Goal: Task Accomplishment & Management: Use online tool/utility

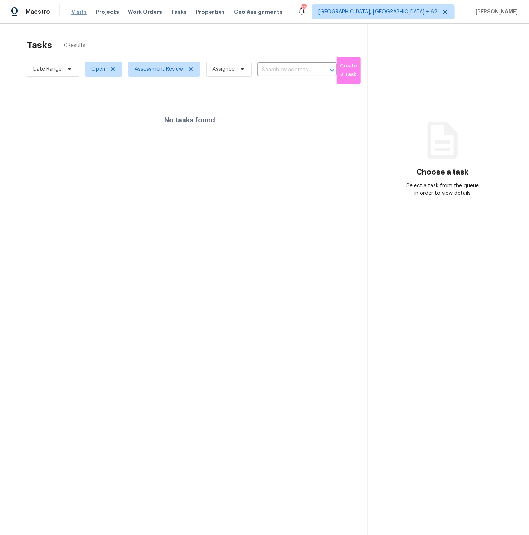
click at [76, 12] on span "Visits" at bounding box center [78, 11] width 15 height 7
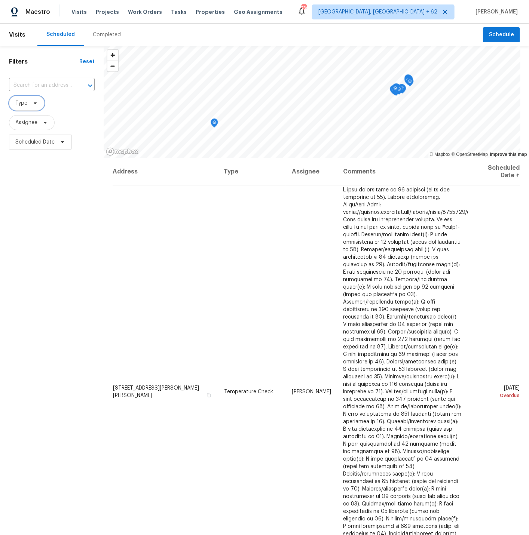
click at [25, 102] on span "Type" at bounding box center [21, 102] width 12 height 7
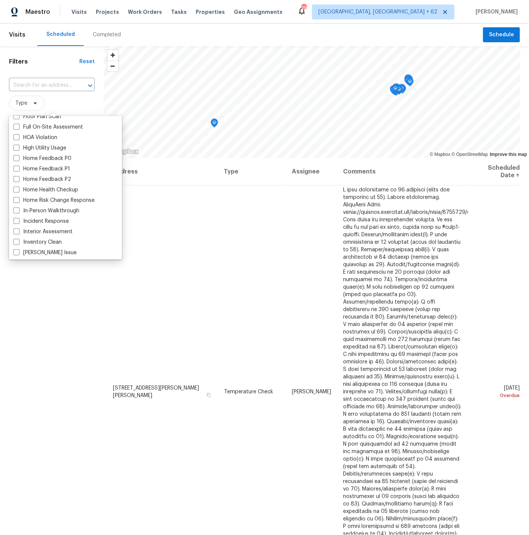
scroll to position [223, 0]
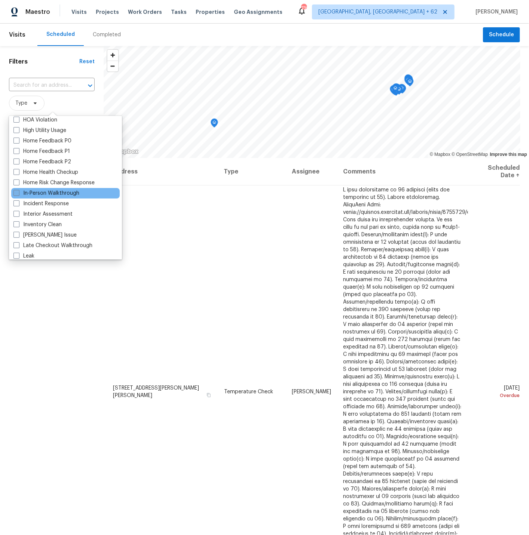
click at [16, 193] on span at bounding box center [16, 193] width 6 height 6
click at [16, 193] on input "In-Person Walkthrough" at bounding box center [15, 192] width 5 height 5
checkbox input "true"
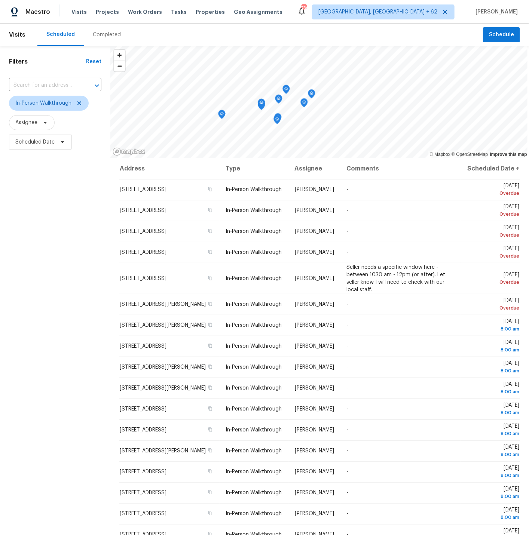
click at [59, 337] on div "Filters Reset ​ In-Person Walkthrough Assignee Scheduled Date" at bounding box center [55, 316] width 110 height 540
click at [33, 141] on span "Scheduled Date" at bounding box center [34, 141] width 39 height 7
select select "9"
select select "2025"
select select "10"
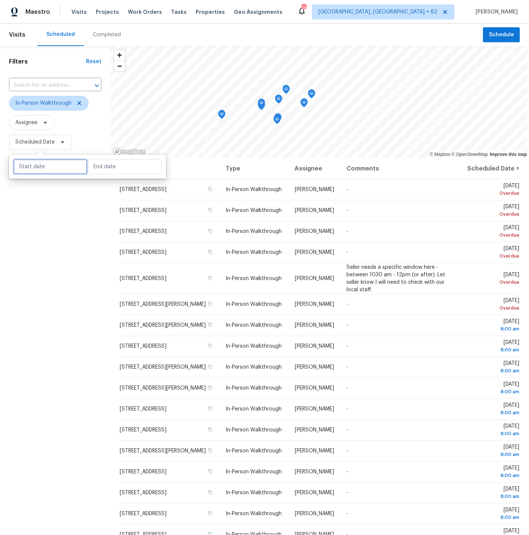
select select "2025"
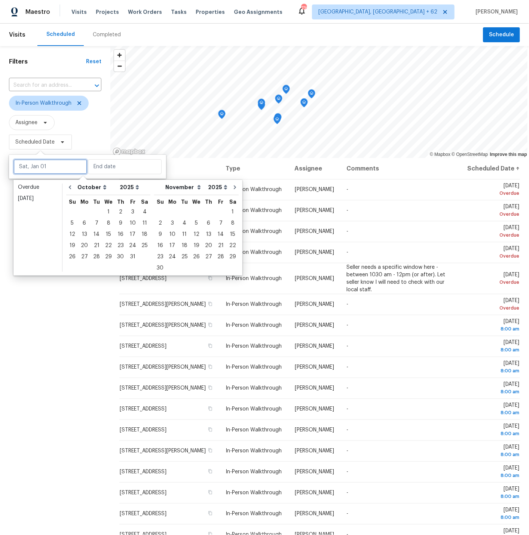
click at [37, 168] on input "text" at bounding box center [50, 166] width 74 height 15
click at [131, 212] on div "3" at bounding box center [132, 212] width 12 height 10
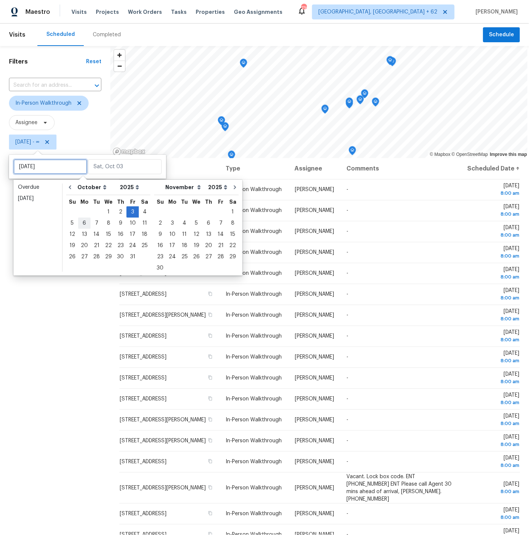
type input "Thu, Oct 02"
type input "Fri, Oct 03"
type input "Mon, Oct 06"
click at [82, 223] on div "6" at bounding box center [84, 223] width 12 height 10
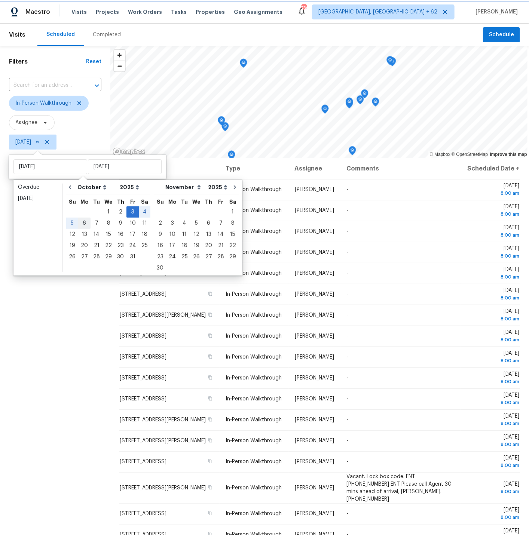
type input "Mon, Oct 06"
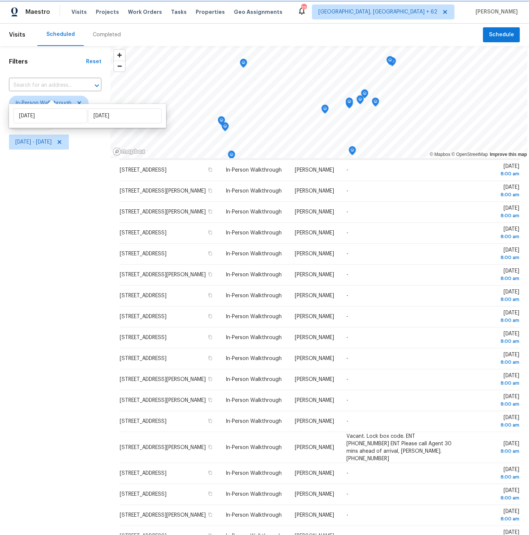
scroll to position [51, 0]
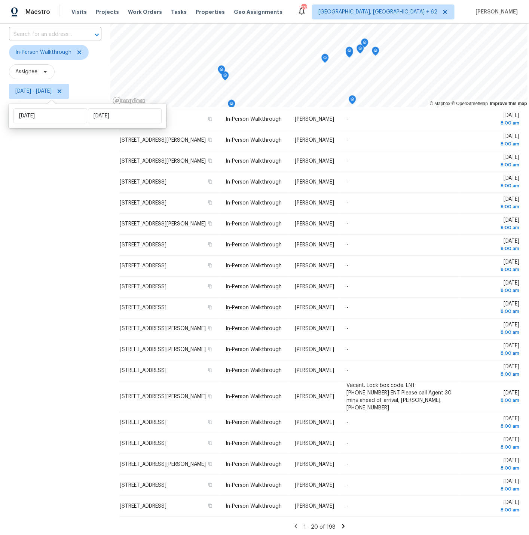
click at [342, 524] on icon at bounding box center [343, 526] width 3 height 4
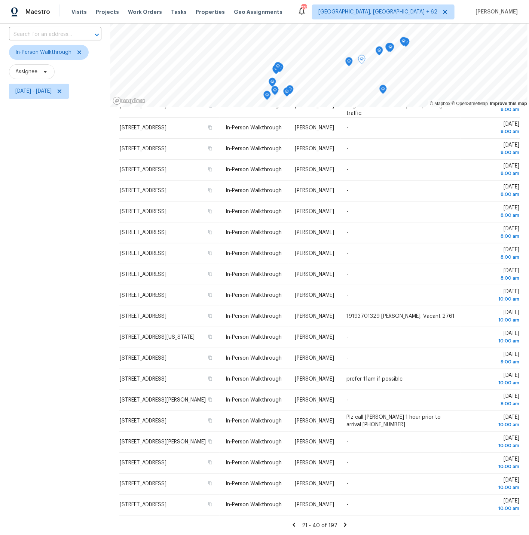
click at [342, 524] on icon at bounding box center [345, 525] width 7 height 7
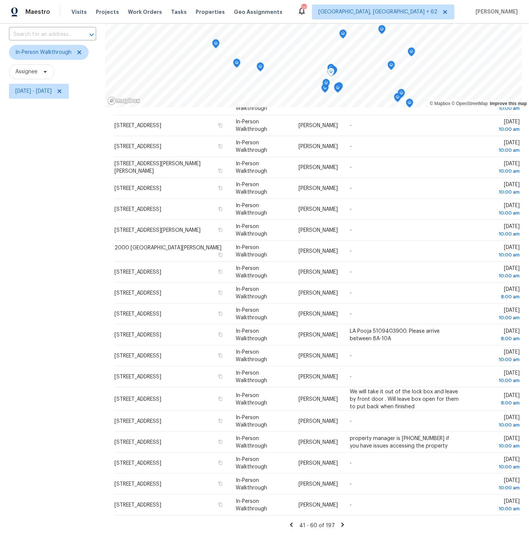
click at [339, 524] on icon at bounding box center [342, 525] width 7 height 7
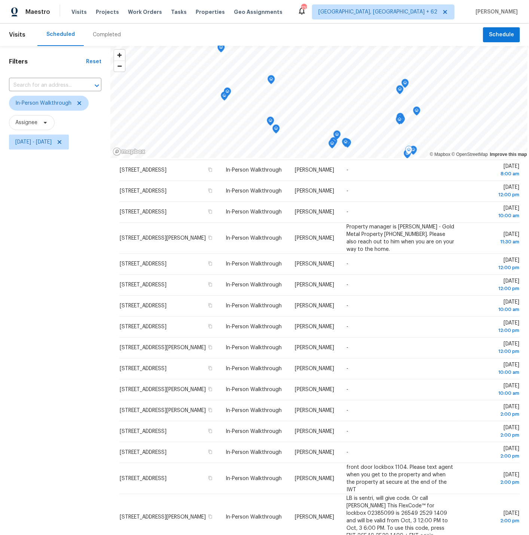
scroll to position [76, 0]
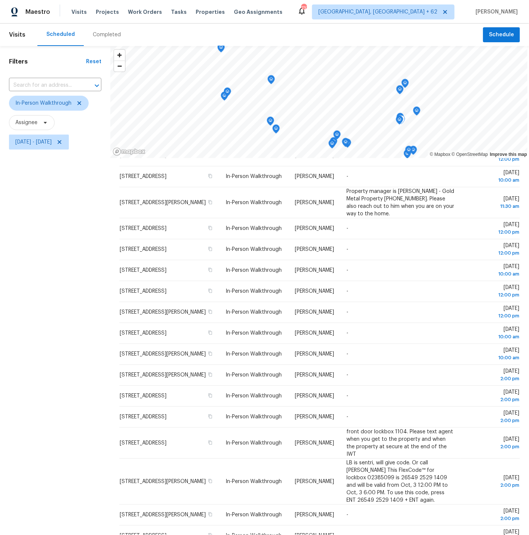
click at [339, 525] on td "Michael Durham" at bounding box center [315, 535] width 52 height 21
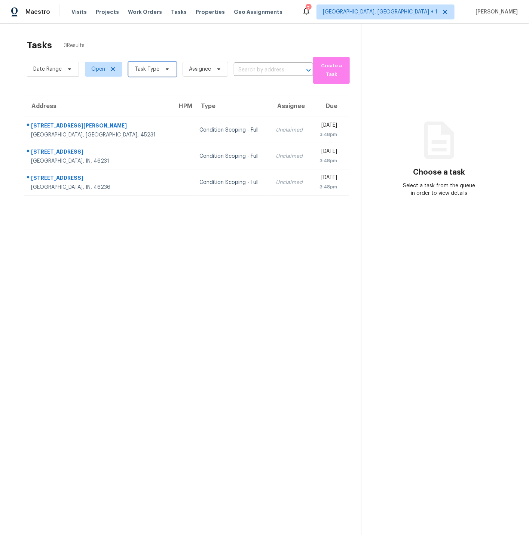
click at [146, 69] on span "Task Type" at bounding box center [147, 68] width 25 height 7
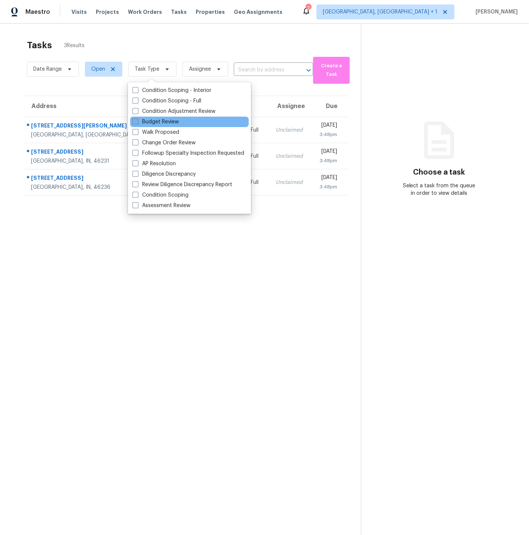
click at [136, 122] on span at bounding box center [135, 122] width 6 height 6
click at [136, 122] on input "Budget Review" at bounding box center [134, 120] width 5 height 5
checkbox input "true"
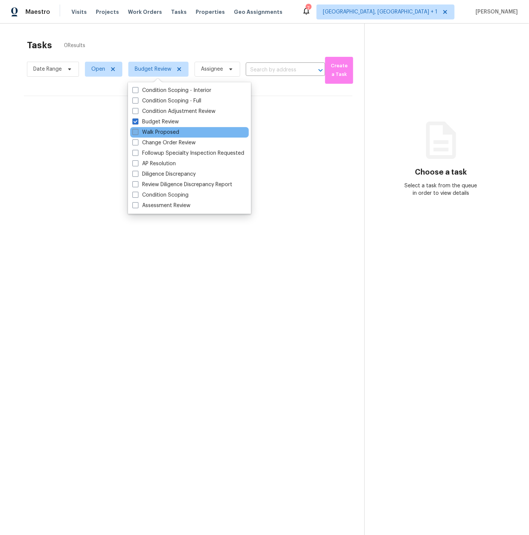
click at [136, 133] on span at bounding box center [135, 132] width 6 height 6
click at [136, 133] on input "Walk Proposed" at bounding box center [134, 131] width 5 height 5
checkbox input "true"
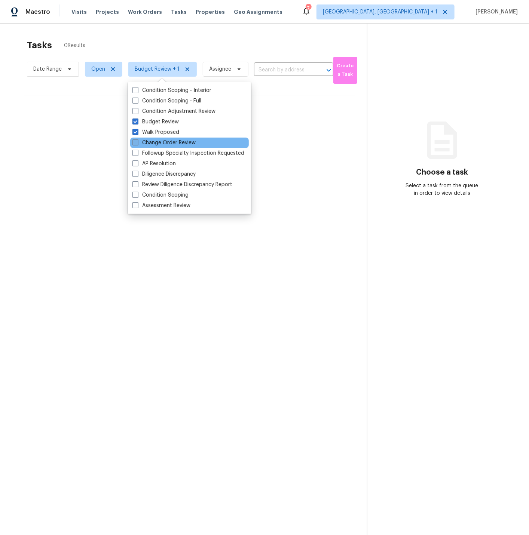
click at [135, 142] on span at bounding box center [135, 143] width 6 height 6
click at [135, 142] on input "Change Order Review" at bounding box center [134, 141] width 5 height 5
checkbox input "true"
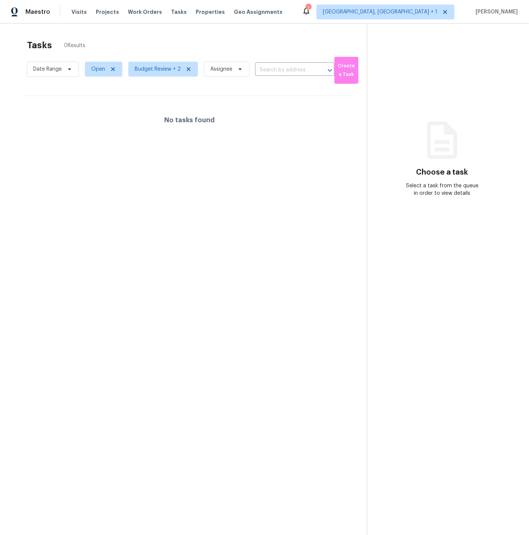
click at [19, 110] on div "No tasks found" at bounding box center [189, 120] width 355 height 48
click at [77, 12] on span "Visits" at bounding box center [78, 11] width 15 height 7
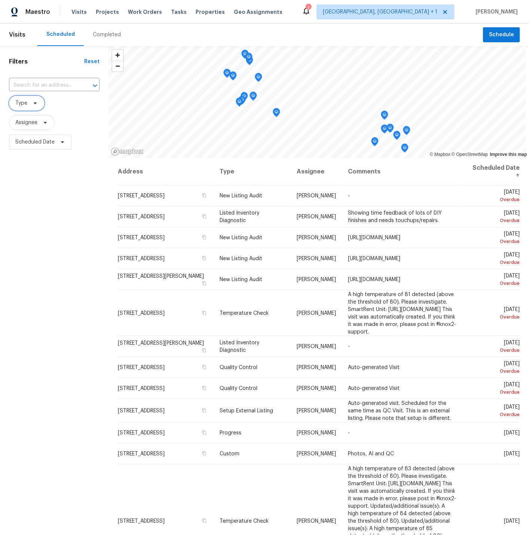
click at [25, 103] on span "Type" at bounding box center [21, 102] width 12 height 7
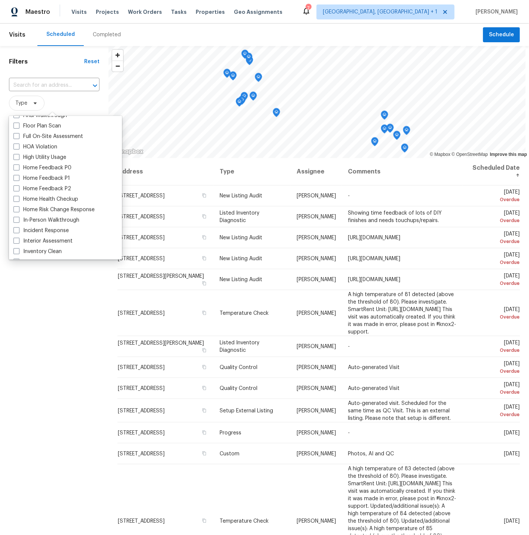
scroll to position [199, 0]
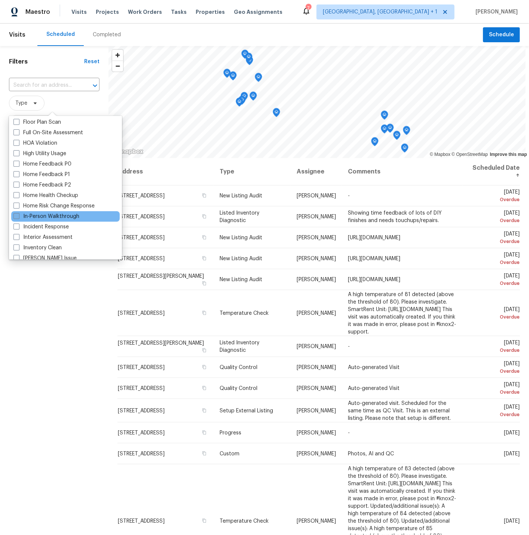
click at [18, 216] on span at bounding box center [16, 216] width 6 height 6
click at [18, 216] on input "In-Person Walkthrough" at bounding box center [15, 215] width 5 height 5
checkbox input "true"
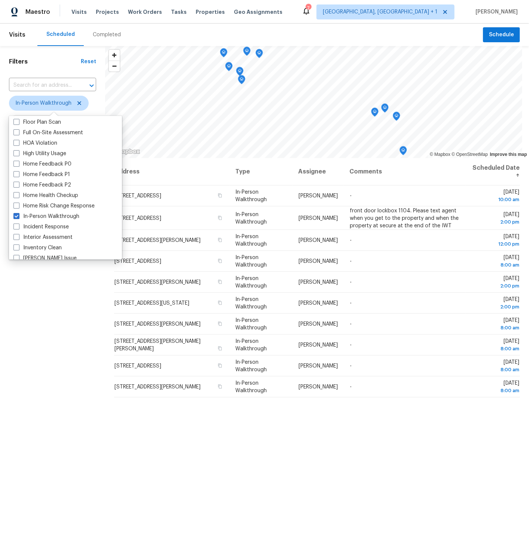
click at [53, 340] on div "Filters Reset ​ In-Person Walkthrough Assignee Scheduled Date" at bounding box center [52, 316] width 105 height 540
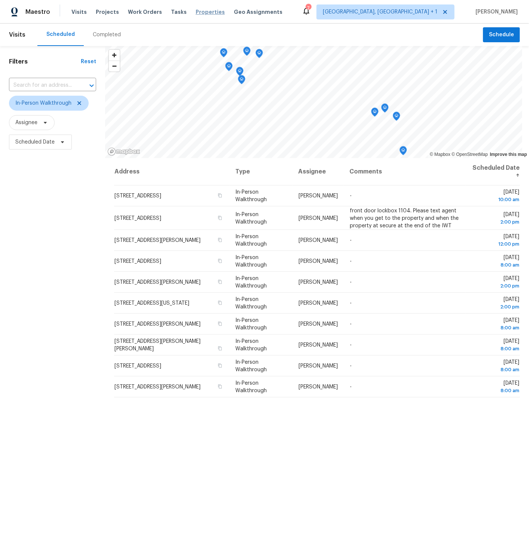
click at [198, 10] on span "Properties" at bounding box center [210, 11] width 29 height 7
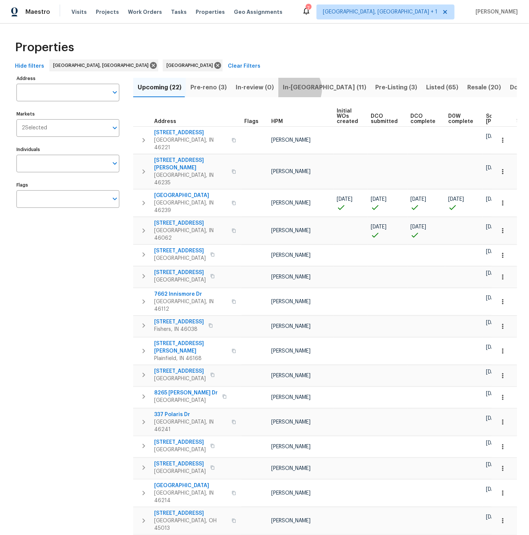
click at [291, 89] on span "In-reno (11)" at bounding box center [324, 87] width 83 height 10
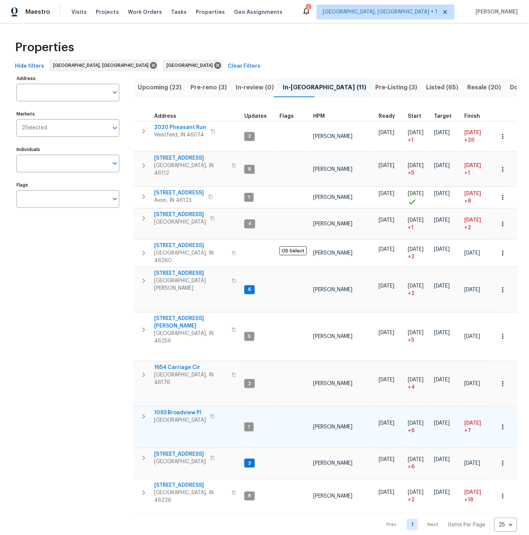
click at [142, 412] on icon "button" at bounding box center [143, 416] width 9 height 9
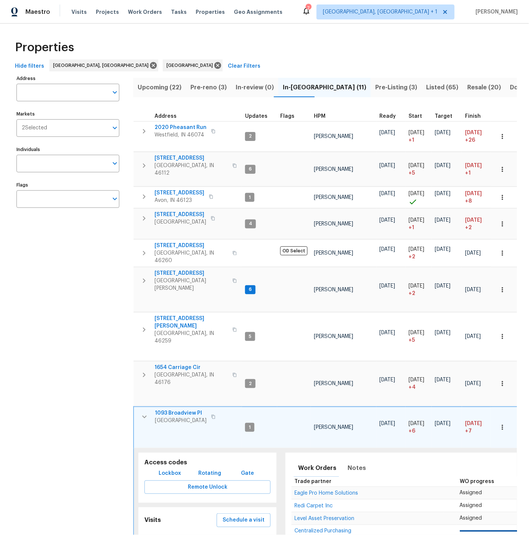
click at [503, 424] on icon "button" at bounding box center [502, 427] width 7 height 7
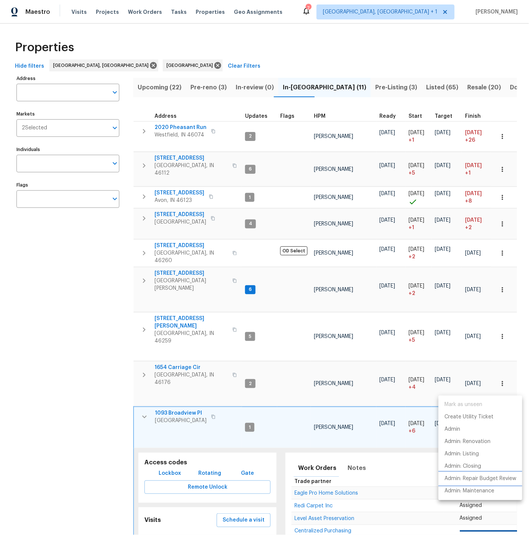
click at [476, 481] on p "Admin: Repair Budget Review" at bounding box center [480, 479] width 72 height 8
click at [412, 117] on div at bounding box center [264, 267] width 529 height 535
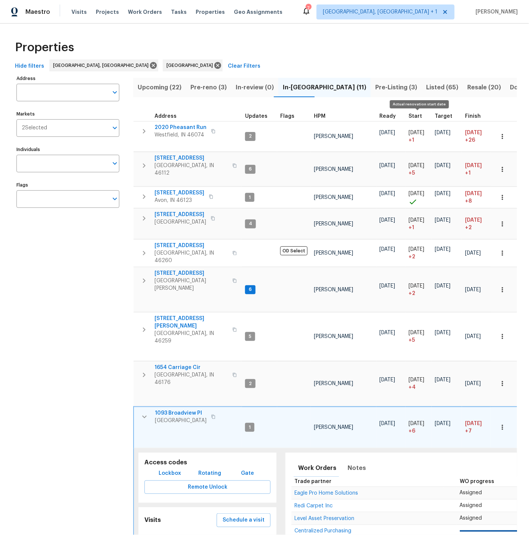
click at [410, 116] on span "Start" at bounding box center [414, 116] width 13 height 5
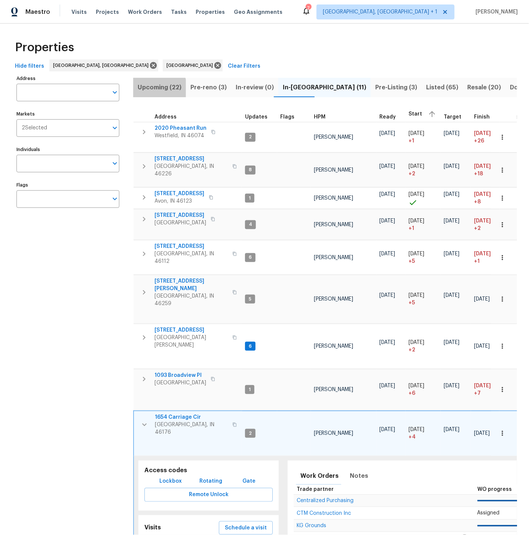
click at [155, 89] on span "Upcoming (22)" at bounding box center [160, 87] width 44 height 10
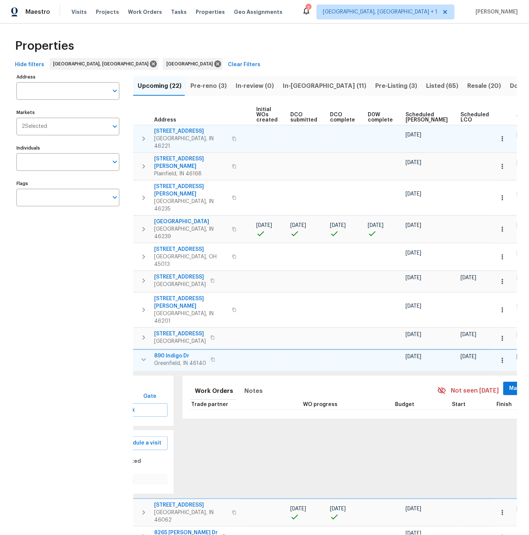
scroll to position [0, 92]
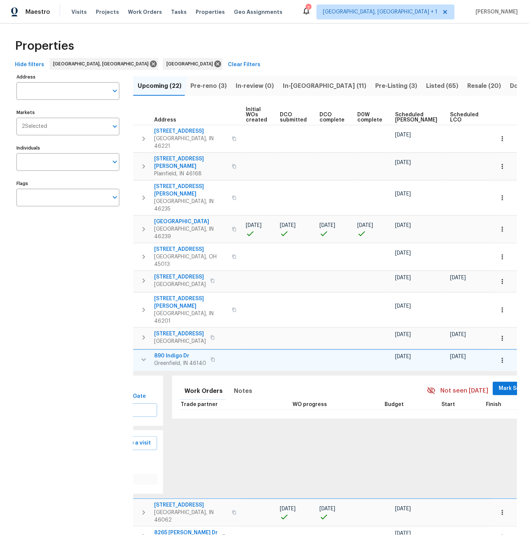
click at [491, 117] on span "Ready Date" at bounding box center [499, 117] width 16 height 10
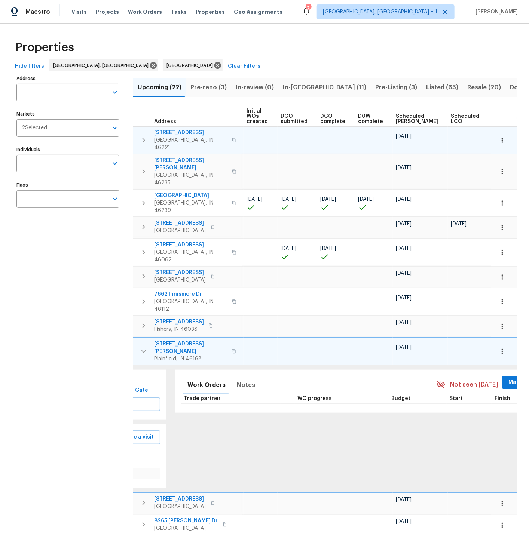
scroll to position [0, 101]
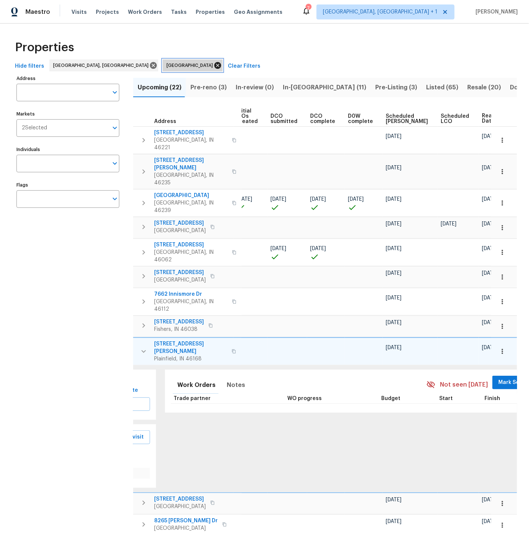
click at [214, 64] on icon at bounding box center [218, 65] width 8 height 8
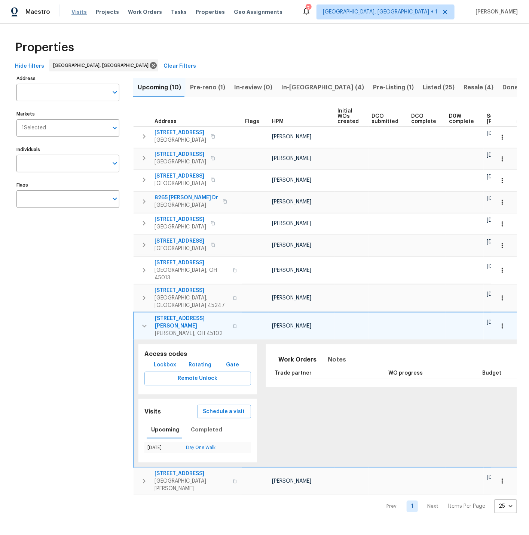
click at [75, 13] on span "Visits" at bounding box center [78, 11] width 15 height 7
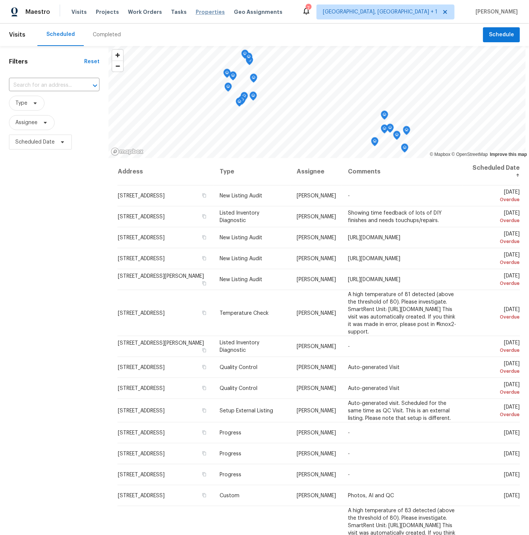
click at [197, 13] on span "Properties" at bounding box center [210, 11] width 29 height 7
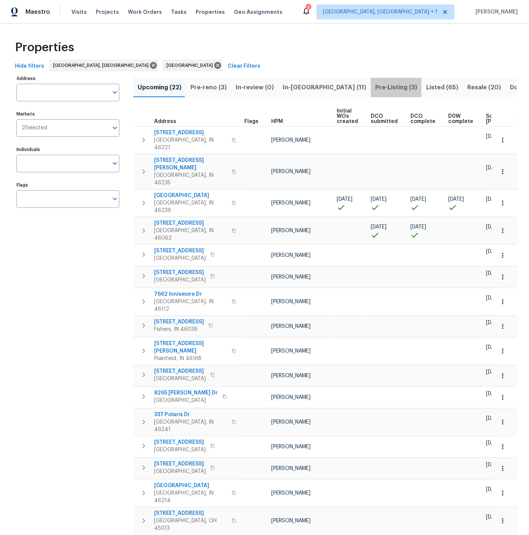
click at [375, 88] on span "Pre-Listing (3)" at bounding box center [396, 87] width 42 height 10
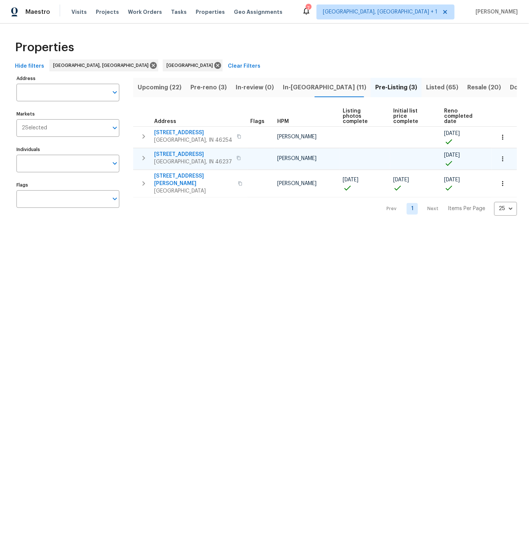
click at [144, 157] on icon "button" at bounding box center [143, 158] width 3 height 4
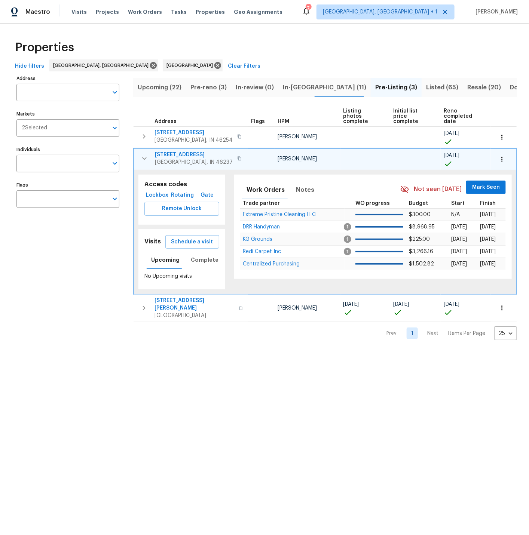
click at [172, 154] on span "3731 Owster Ln" at bounding box center [194, 154] width 78 height 7
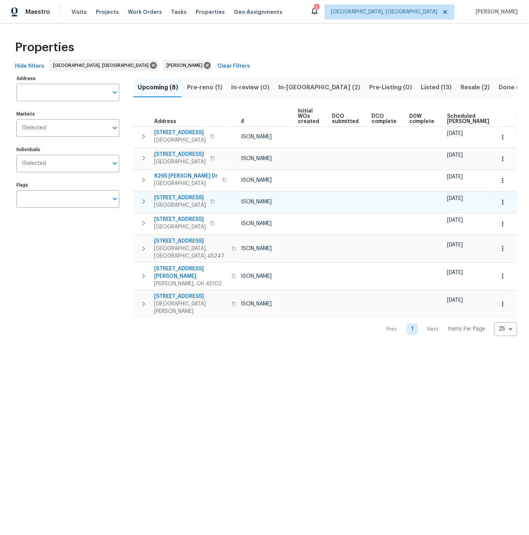
scroll to position [0, 91]
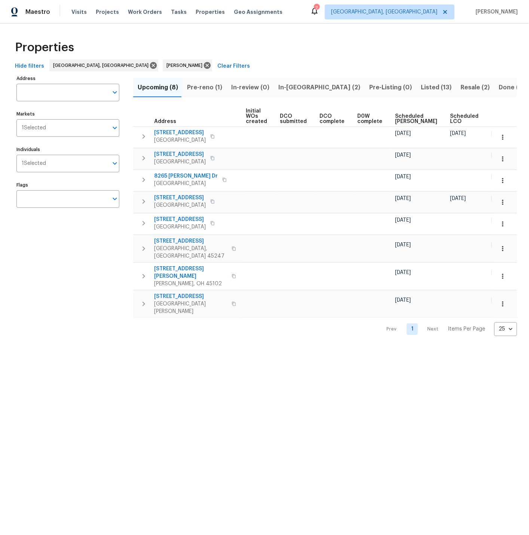
click at [288, 88] on span "In-reno (2)" at bounding box center [319, 87] width 82 height 10
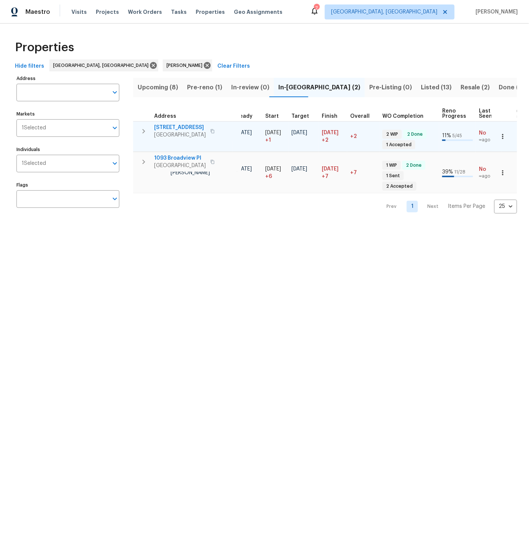
scroll to position [0, 137]
click at [143, 131] on icon "button" at bounding box center [143, 131] width 9 height 9
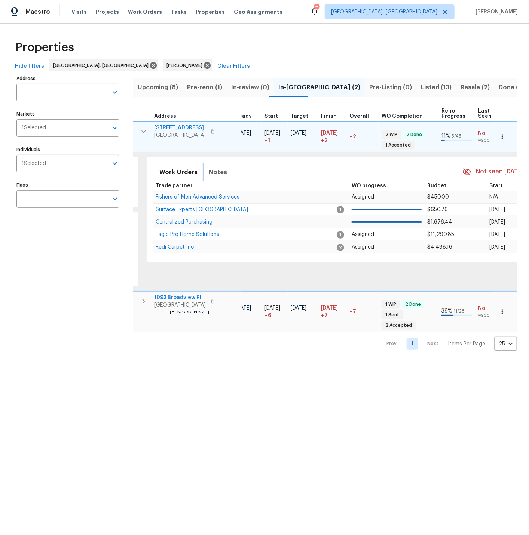
click at [211, 169] on span "Notes" at bounding box center [218, 172] width 18 height 10
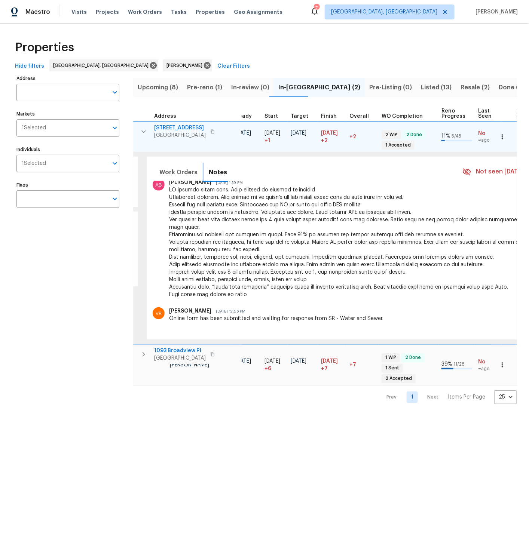
scroll to position [248, 0]
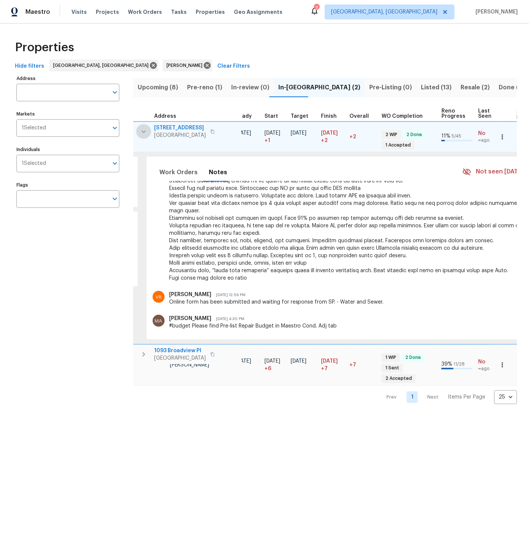
click at [145, 131] on icon "button" at bounding box center [143, 131] width 4 height 3
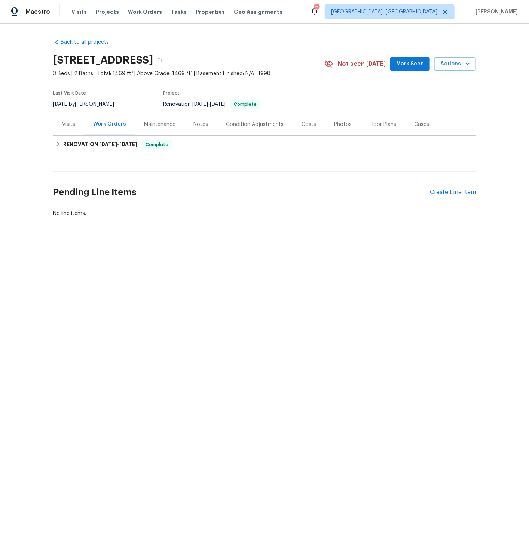
click at [337, 124] on div "Photos" at bounding box center [343, 124] width 18 height 7
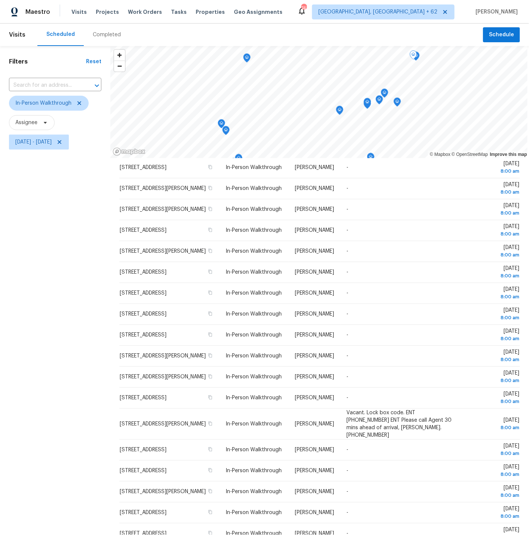
scroll to position [51, 0]
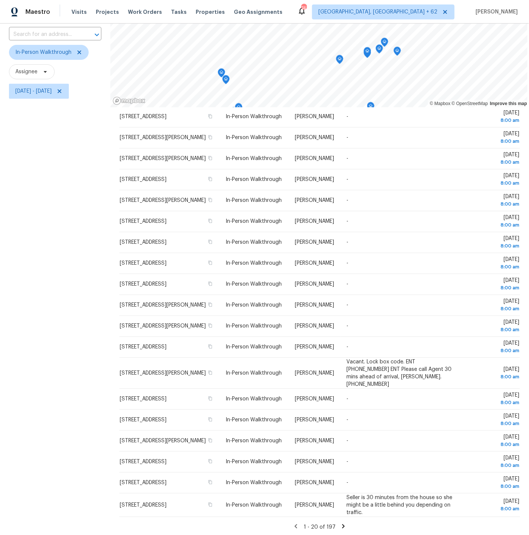
click at [342, 524] on icon at bounding box center [343, 526] width 3 height 4
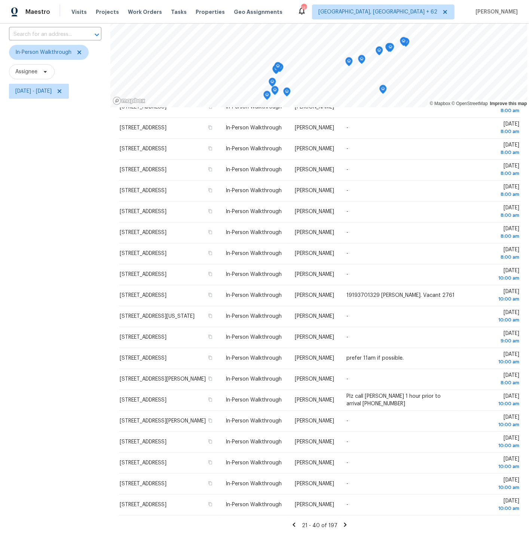
click at [344, 524] on icon at bounding box center [345, 525] width 3 height 4
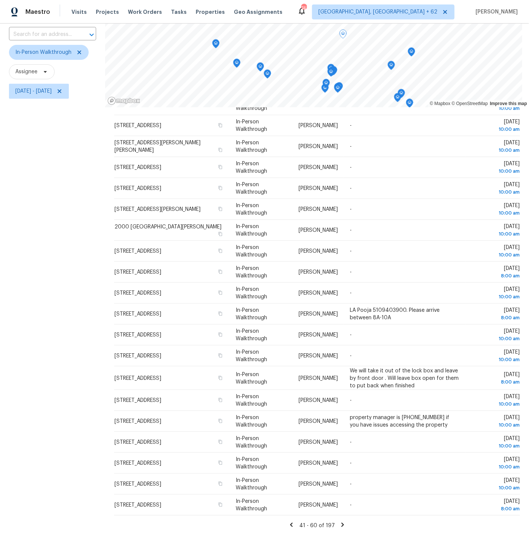
click at [341, 524] on icon at bounding box center [342, 525] width 3 height 4
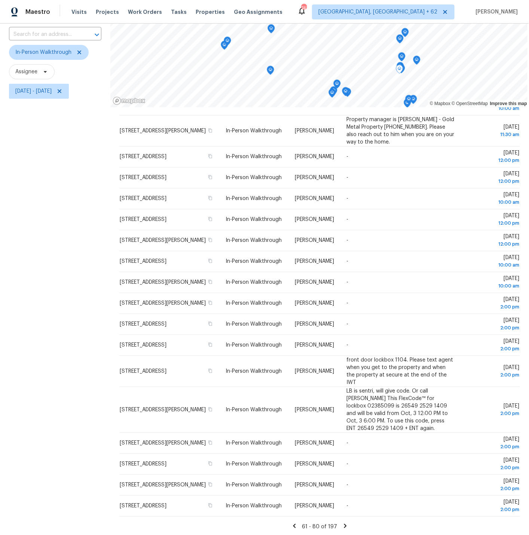
click at [344, 524] on icon at bounding box center [345, 526] width 3 height 4
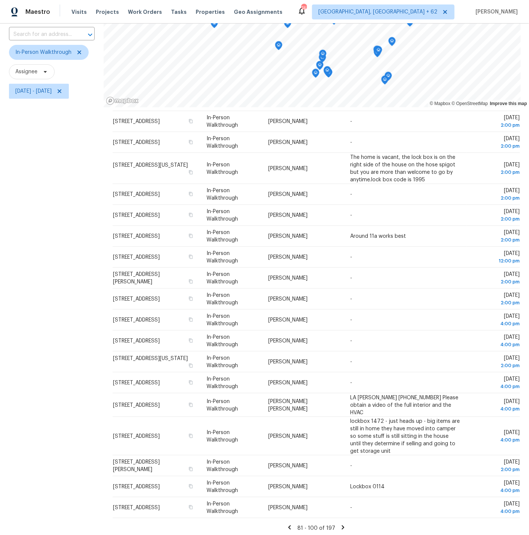
click at [342, 525] on icon at bounding box center [343, 527] width 3 height 4
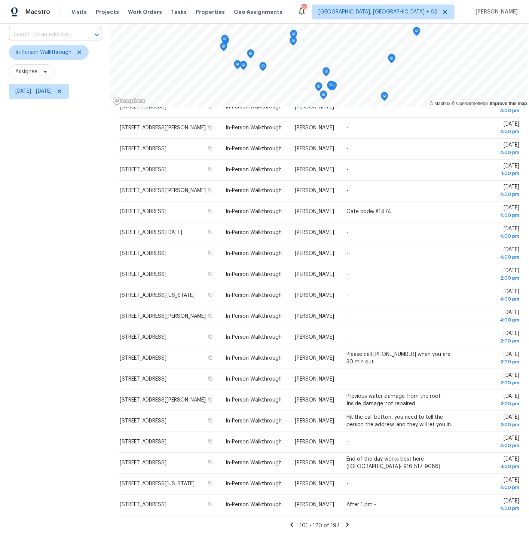
click at [346, 524] on icon at bounding box center [347, 525] width 3 height 4
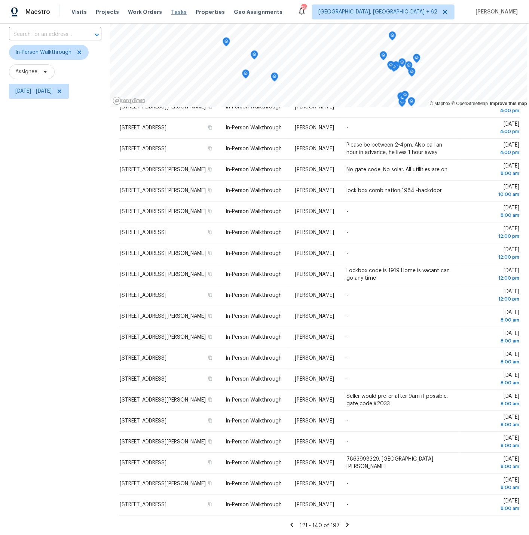
click at [171, 11] on span "Tasks" at bounding box center [179, 11] width 16 height 5
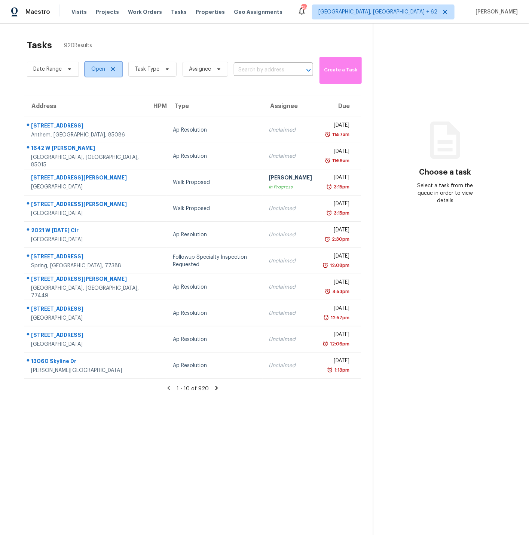
click at [101, 71] on span "Open" at bounding box center [98, 68] width 14 height 7
click at [92, 102] on span at bounding box center [92, 101] width 6 height 6
click at [92, 102] on input "Closed" at bounding box center [91, 99] width 5 height 5
checkbox input "true"
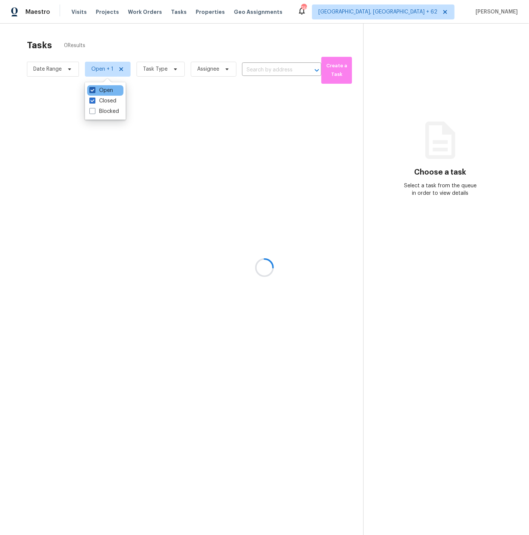
click at [92, 90] on span at bounding box center [92, 90] width 6 height 6
click at [92, 90] on input "Open" at bounding box center [91, 89] width 5 height 5
checkbox input "false"
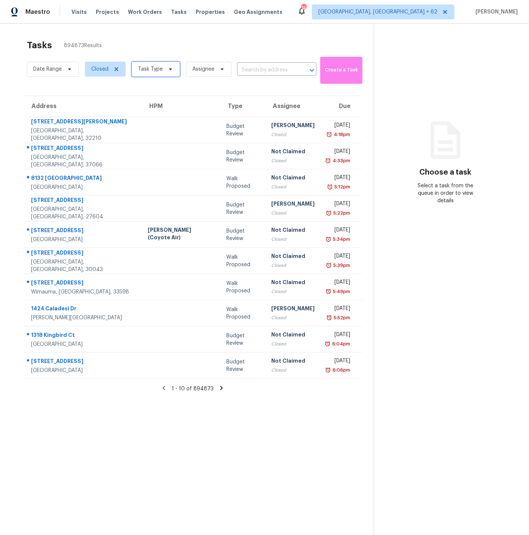
click at [144, 68] on span "Task Type" at bounding box center [150, 68] width 25 height 7
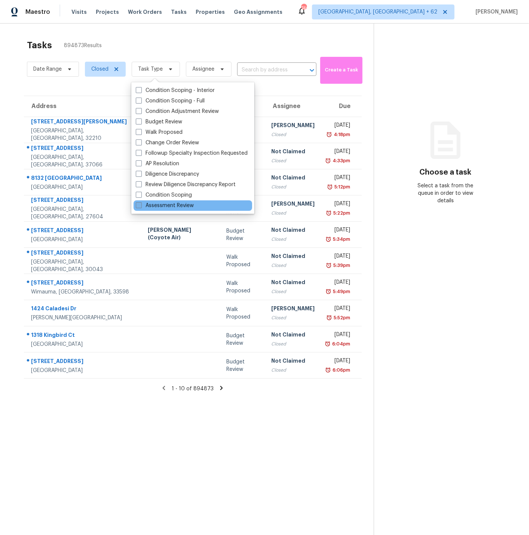
click at [140, 205] on span at bounding box center [139, 205] width 6 height 6
click at [140, 205] on input "Assessment Review" at bounding box center [138, 204] width 5 height 5
checkbox input "true"
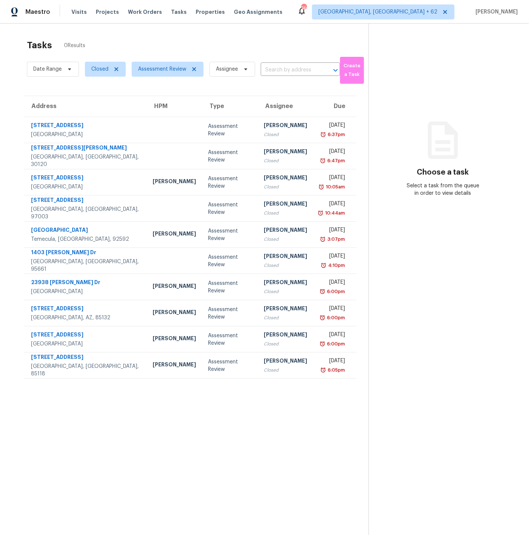
click at [68, 89] on section "Tasks 0 Results Date Range Closed Assessment Review Assignee ​ Create a Task Ad…" at bounding box center [190, 297] width 356 height 523
click at [52, 70] on span "Date Range" at bounding box center [47, 68] width 28 height 7
select select "9"
select select "2025"
select select "10"
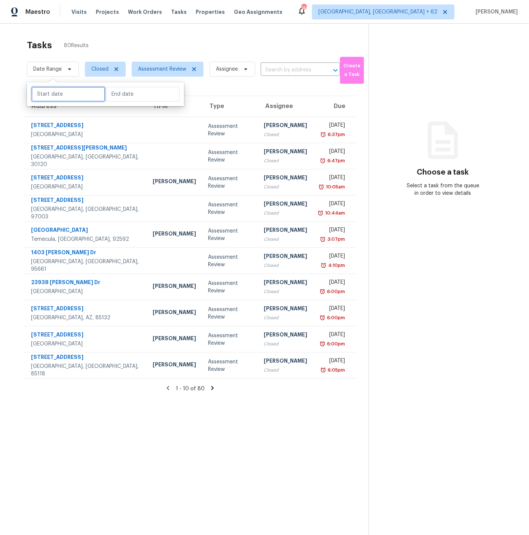
select select "2025"
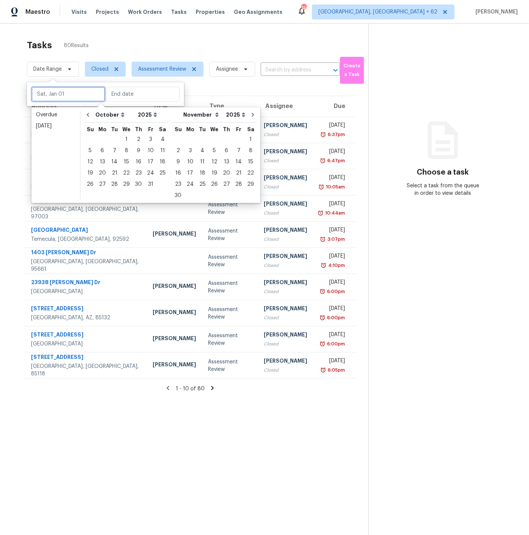
click at [54, 95] on input "text" at bounding box center [68, 94] width 74 height 15
click at [136, 138] on div "2" at bounding box center [138, 139] width 12 height 10
type input "Thu, Oct 02"
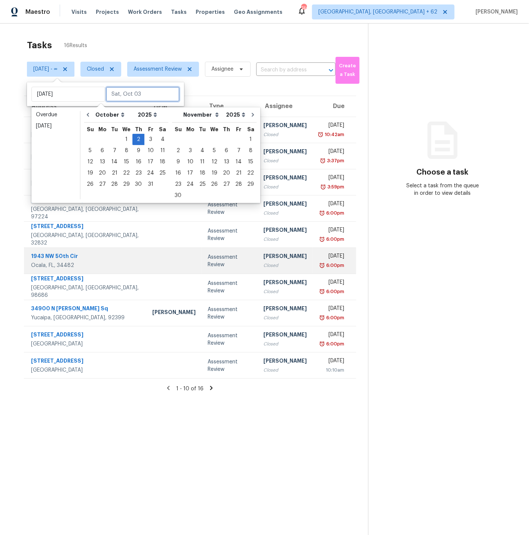
type input "Thu, Oct 16"
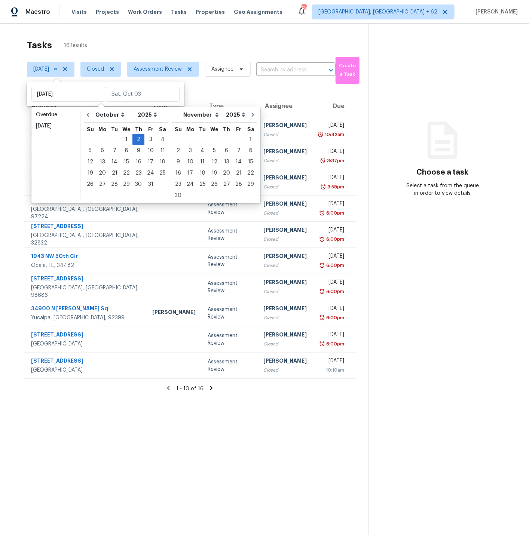
click at [88, 423] on section "Tasks 16 Results Thu, Oct 02 - ∞ Closed Assessment Review Assignee ​ Create a T…" at bounding box center [190, 297] width 356 height 523
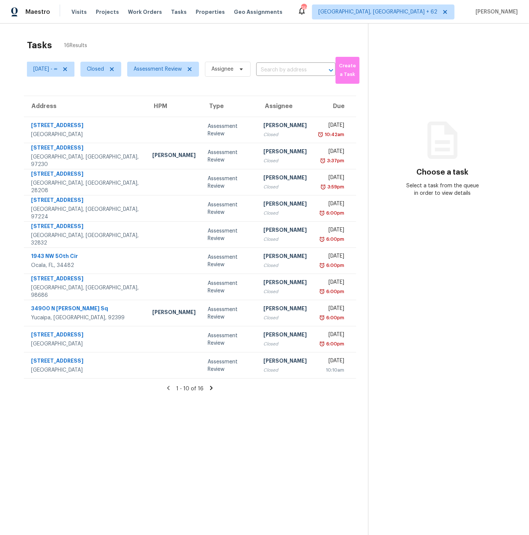
click at [212, 387] on icon at bounding box center [211, 388] width 7 height 7
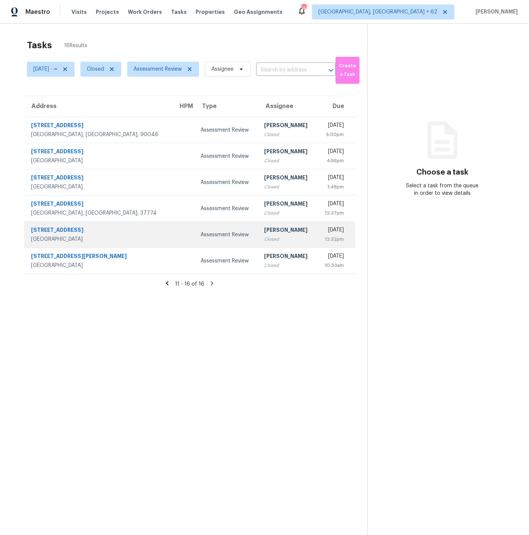
click at [100, 233] on div "30535 Canwood St" at bounding box center [98, 230] width 135 height 9
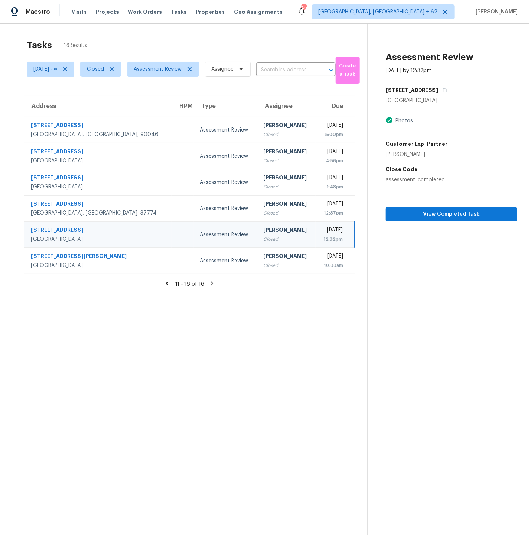
click at [169, 282] on icon at bounding box center [167, 283] width 7 height 7
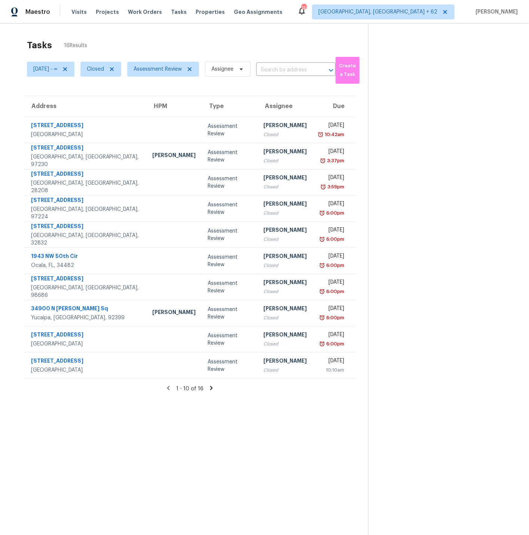
scroll to position [24, 0]
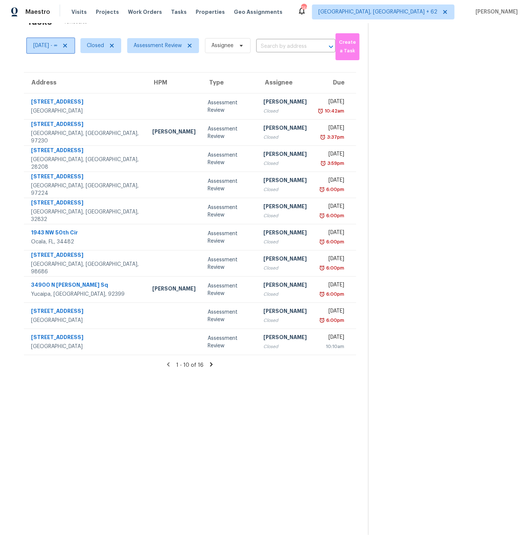
click at [67, 46] on icon at bounding box center [65, 46] width 4 height 4
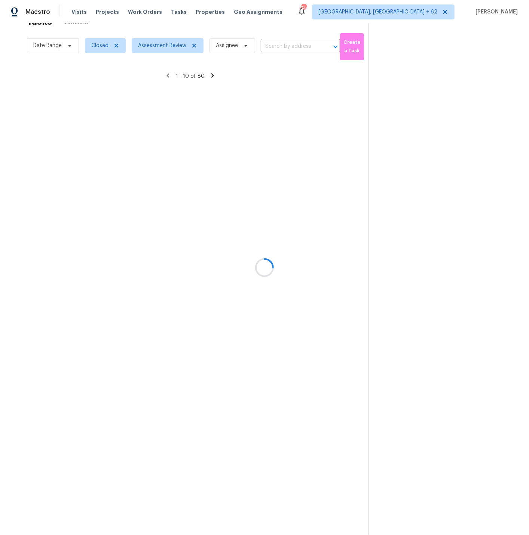
click at [103, 46] on div at bounding box center [264, 267] width 529 height 535
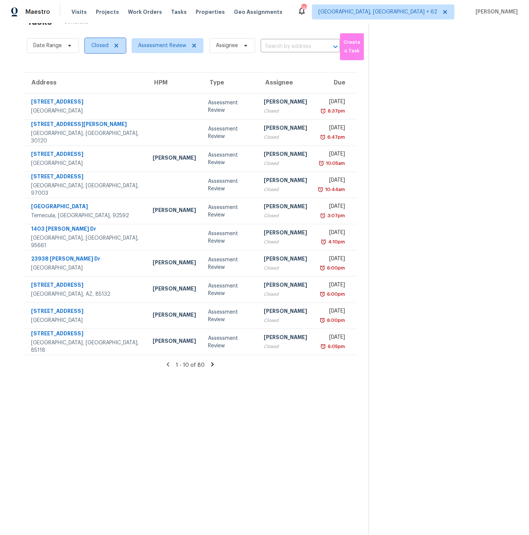
click at [102, 46] on span "Closed" at bounding box center [99, 45] width 17 height 7
click at [93, 77] on span at bounding box center [92, 77] width 6 height 6
click at [93, 77] on input "Open" at bounding box center [91, 76] width 5 height 5
checkbox input "true"
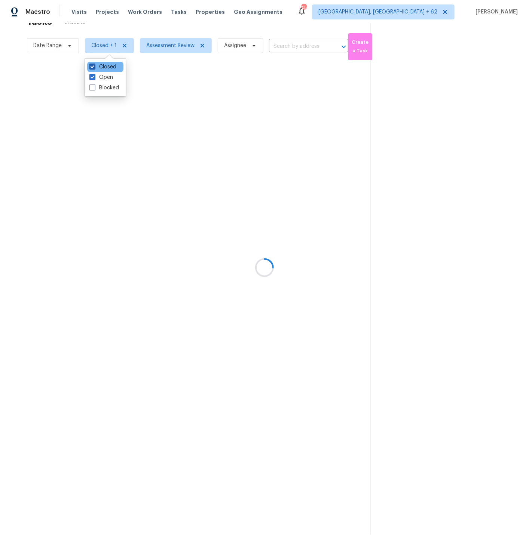
click at [92, 67] on span at bounding box center [92, 67] width 6 height 6
click at [92, 67] on input "Closed" at bounding box center [91, 65] width 5 height 5
checkbox input "false"
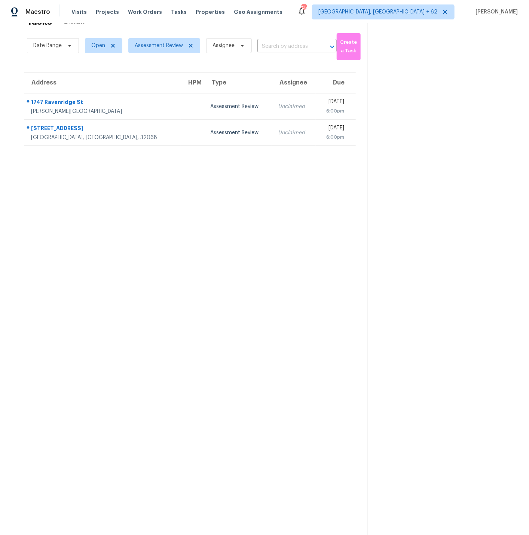
click at [37, 221] on section "Tasks 2 Results Date Range Open Assessment Review Assignee ​ Create a Task Addr…" at bounding box center [190, 273] width 356 height 523
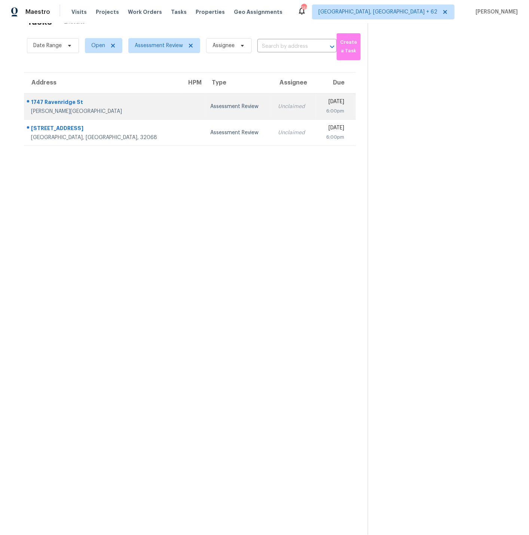
click at [120, 105] on td "1747 Ravenridge St Wesley Chapel, FL, 33543" at bounding box center [102, 107] width 157 height 26
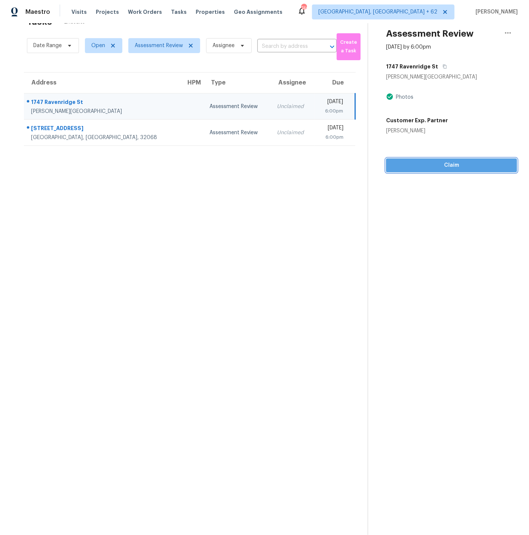
click at [449, 165] on span "Claim" at bounding box center [451, 165] width 119 height 9
click at [449, 165] on span "Start Assessment" at bounding box center [451, 165] width 119 height 9
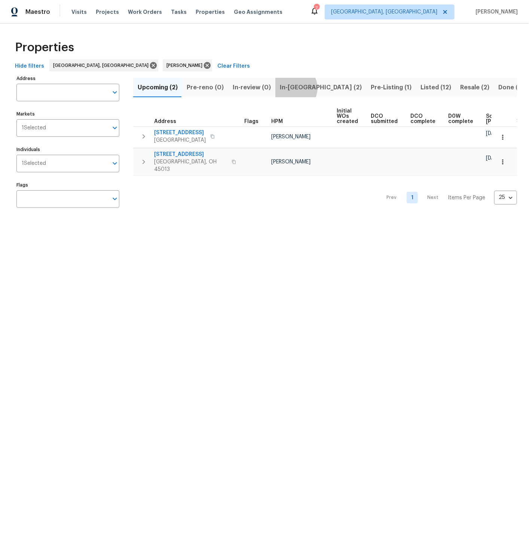
click at [290, 88] on span "In-[GEOGRAPHIC_DATA] (2)" at bounding box center [321, 87] width 82 height 10
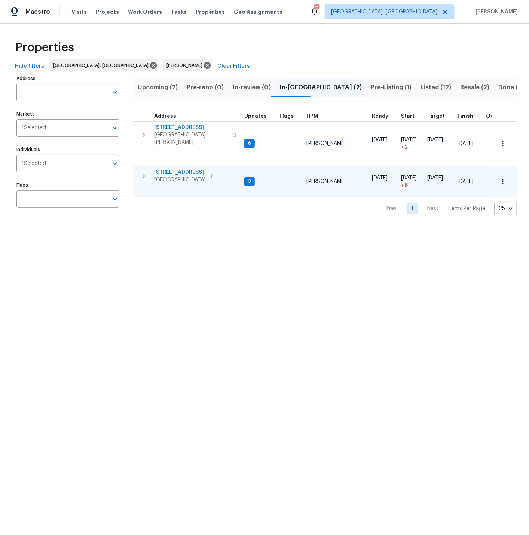
click at [144, 174] on icon "button" at bounding box center [143, 176] width 3 height 4
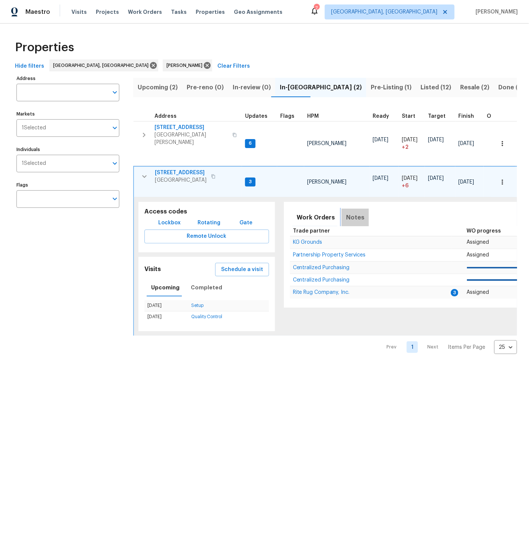
click at [352, 212] on span "Notes" at bounding box center [355, 217] width 18 height 10
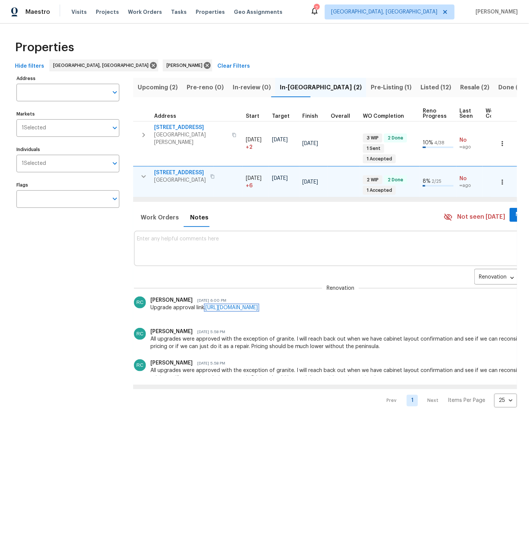
click at [258, 305] on link "[URL][DOMAIN_NAME]" at bounding box center [231, 307] width 52 height 5
click at [144, 172] on icon "button" at bounding box center [143, 176] width 9 height 9
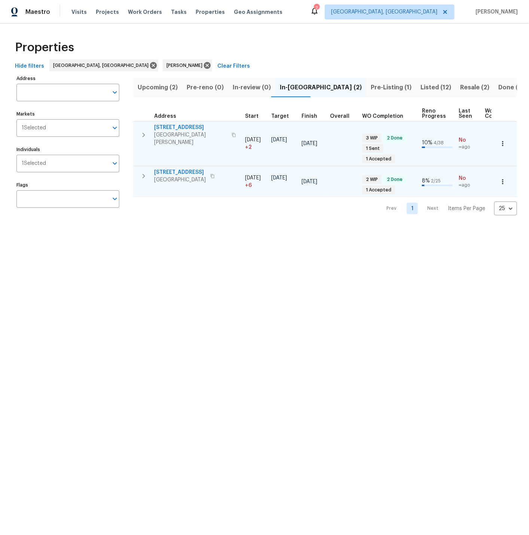
click at [142, 131] on icon "button" at bounding box center [143, 135] width 9 height 9
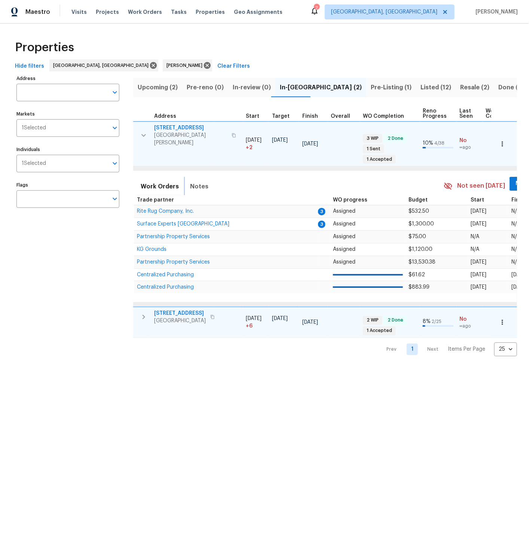
click at [193, 181] on span "Notes" at bounding box center [199, 186] width 18 height 10
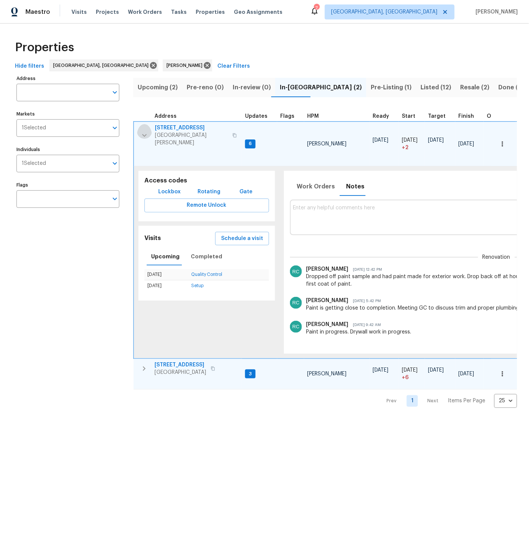
click at [144, 131] on icon "button" at bounding box center [144, 135] width 9 height 9
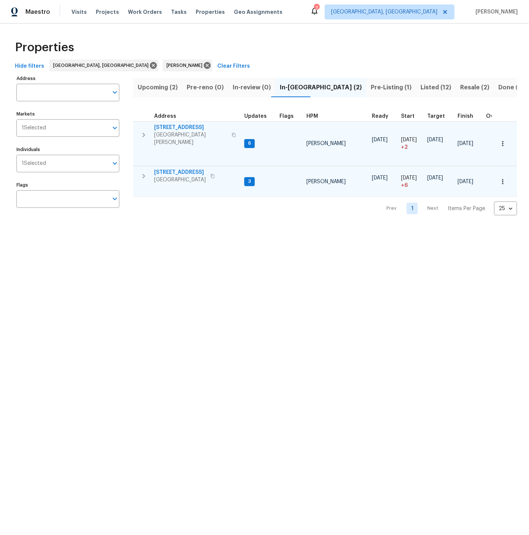
click at [154, 88] on span "Upcoming (2)" at bounding box center [158, 87] width 40 height 10
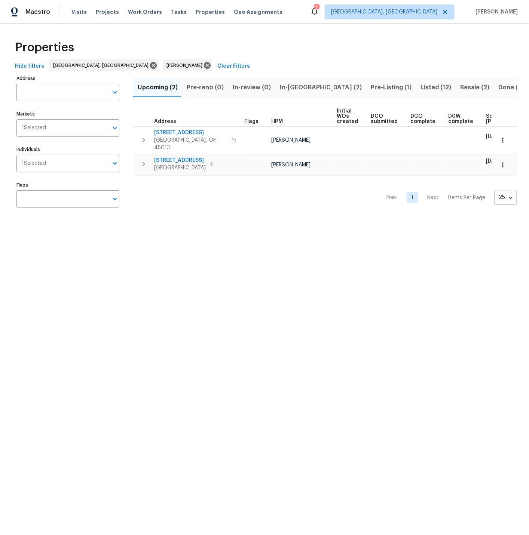
scroll to position [0, 91]
click at [171, 12] on span "Tasks" at bounding box center [179, 11] width 16 height 5
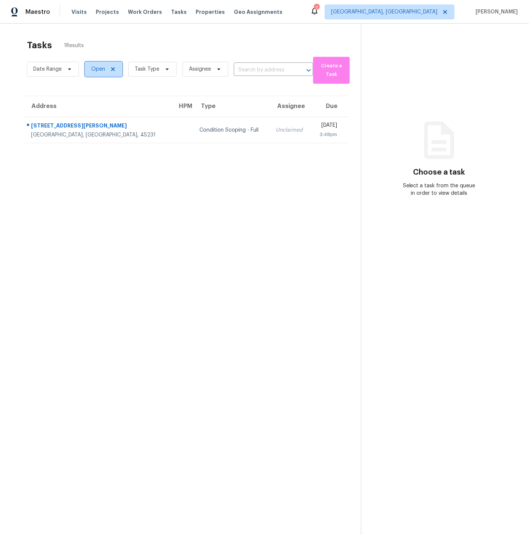
click at [95, 71] on span "Open" at bounding box center [98, 68] width 14 height 7
click at [92, 100] on span at bounding box center [92, 101] width 6 height 6
click at [92, 100] on input "Closed" at bounding box center [91, 99] width 5 height 5
checkbox input "true"
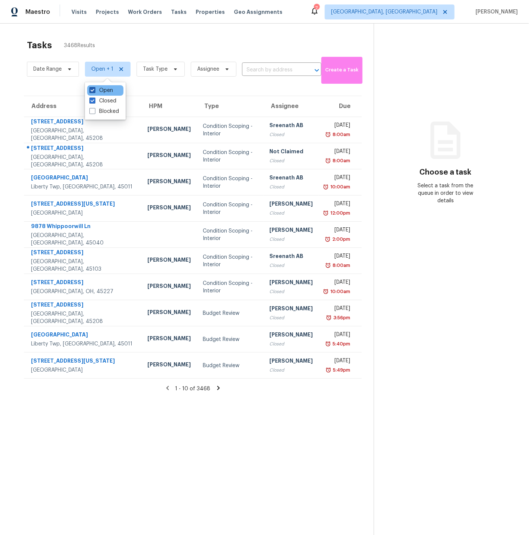
click at [92, 89] on span at bounding box center [92, 90] width 6 height 6
click at [92, 89] on input "Open" at bounding box center [91, 89] width 5 height 5
checkbox input "false"
click at [145, 71] on span "Task Type" at bounding box center [150, 68] width 25 height 7
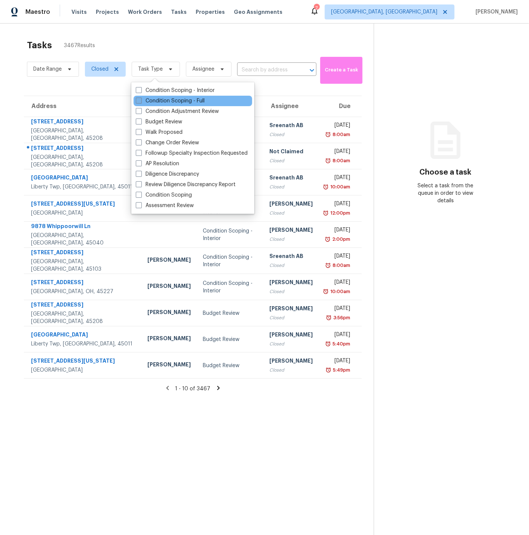
click at [137, 100] on span at bounding box center [139, 101] width 6 height 6
click at [137, 100] on input "Condition Scoping - Full" at bounding box center [138, 99] width 5 height 5
checkbox input "true"
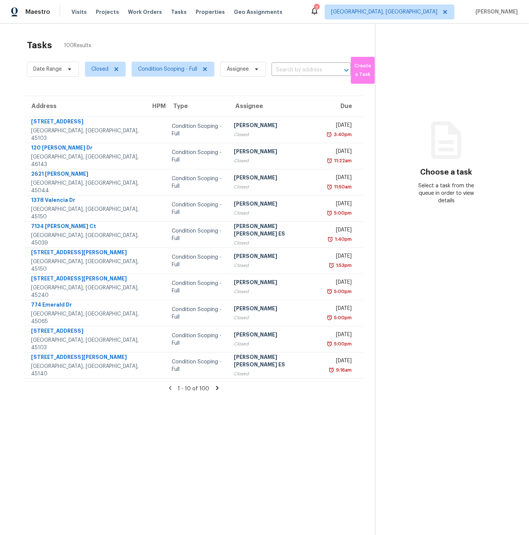
click at [100, 89] on section "Tasks 100 Results Date Range Closed Condition Scoping - Full Assignee ​ Create …" at bounding box center [193, 297] width 363 height 523
click at [46, 70] on span "Date Range" at bounding box center [47, 68] width 28 height 7
click at [48, 94] on input "text" at bounding box center [68, 94] width 74 height 15
select select "9"
select select "2025"
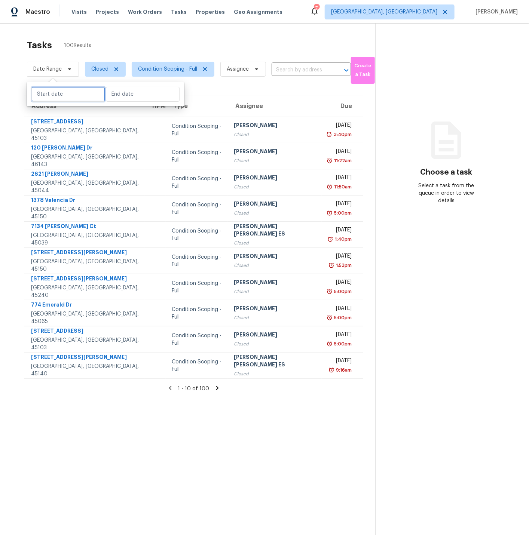
select select "10"
select select "2025"
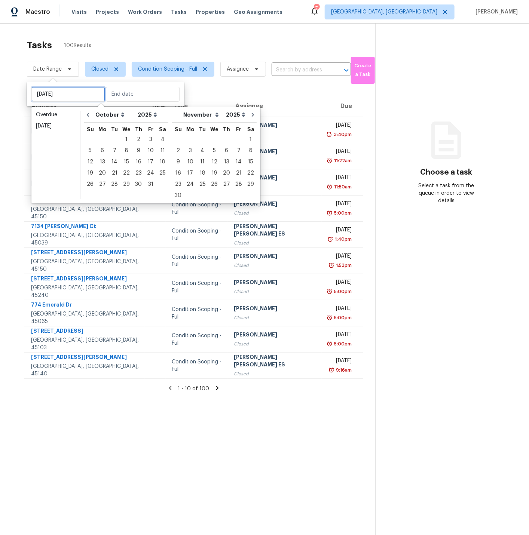
type input "[DATE]"
click at [88, 115] on icon "Go to previous month" at bounding box center [88, 115] width 2 height 4
select select "8"
select select "9"
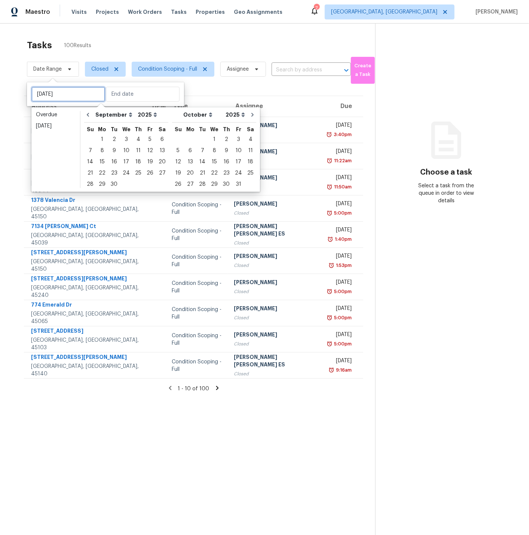
type input "[DATE]"
click at [102, 137] on div "1" at bounding box center [102, 139] width 12 height 10
type input "[DATE]"
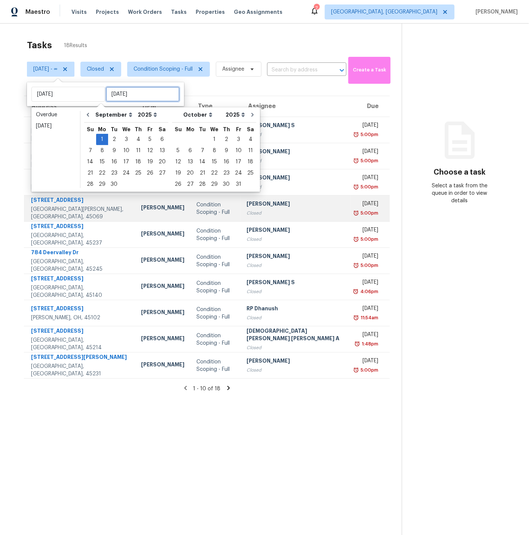
type input "[DATE]"
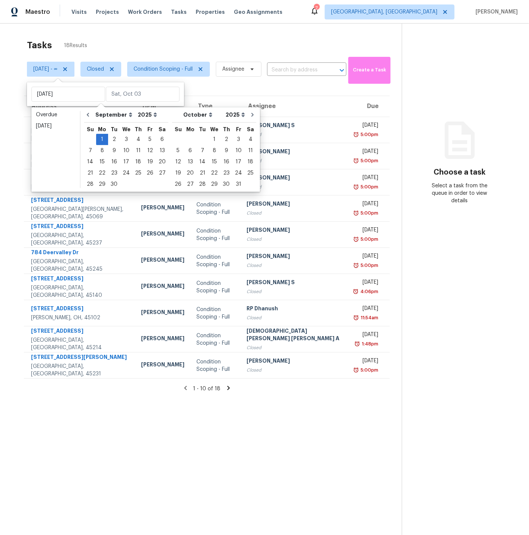
click at [141, 419] on section "Tasks 18 Results [DATE] - ∞ Closed Condition Scoping - Full Assignee ​ Create a…" at bounding box center [207, 297] width 390 height 523
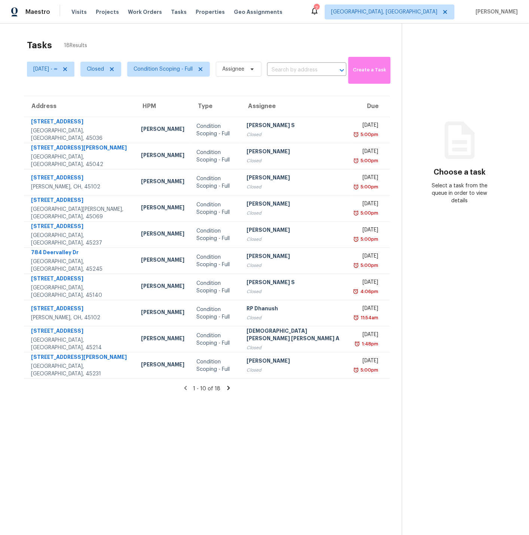
click at [227, 388] on icon at bounding box center [228, 388] width 3 height 4
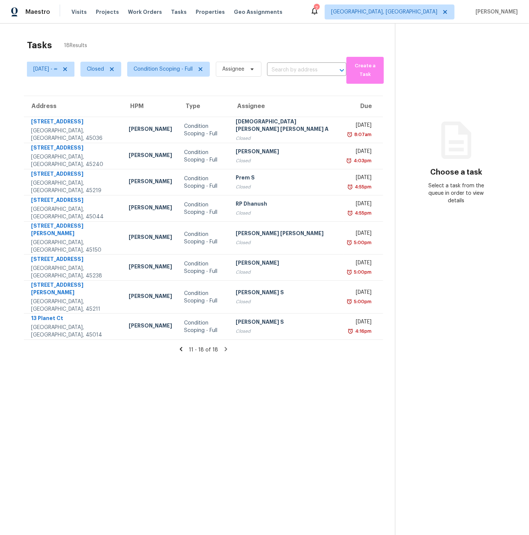
click at [180, 347] on icon at bounding box center [181, 349] width 3 height 4
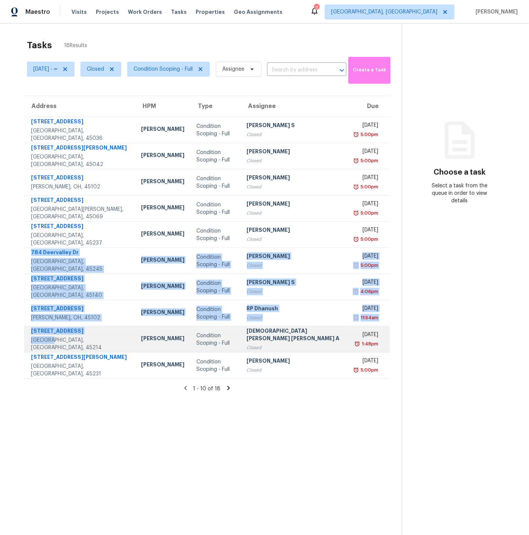
drag, startPoint x: 61, startPoint y: 262, endPoint x: 49, endPoint y: 345, distance: 83.5
click at [49, 345] on tbody "[STREET_ADDRESS] [PERSON_NAME] Condition Scoping - Full Anbu Jebakumar S Closed…" at bounding box center [207, 248] width 366 height 262
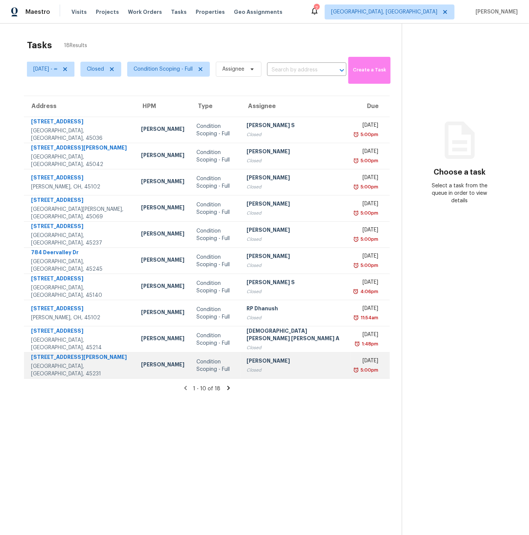
click at [96, 361] on td "[STREET_ADDRESS][PERSON_NAME]" at bounding box center [79, 366] width 111 height 26
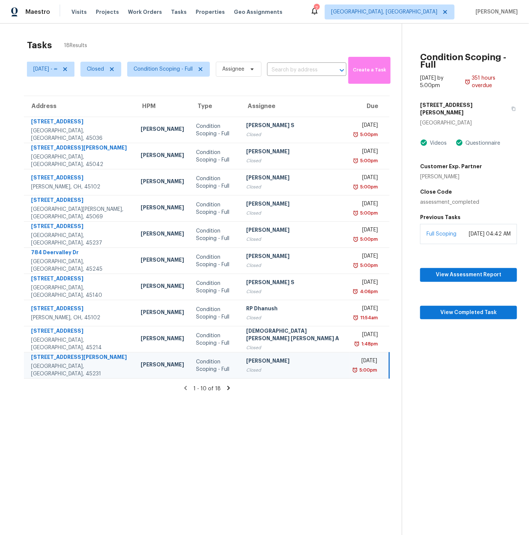
click at [257, 369] on div "Closed" at bounding box center [295, 370] width 98 height 7
click at [227, 387] on icon at bounding box center [228, 388] width 3 height 4
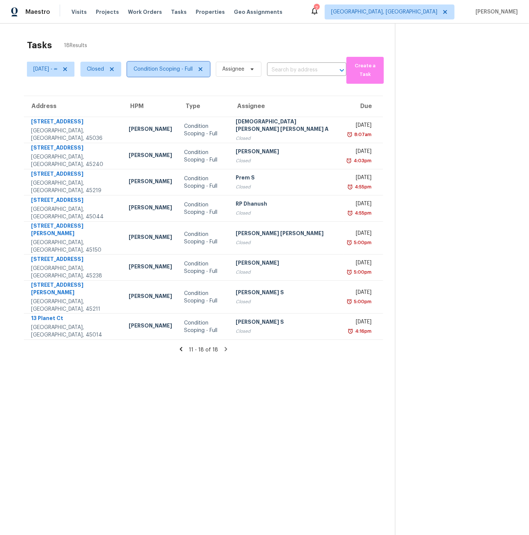
click at [202, 70] on icon at bounding box center [201, 69] width 4 height 4
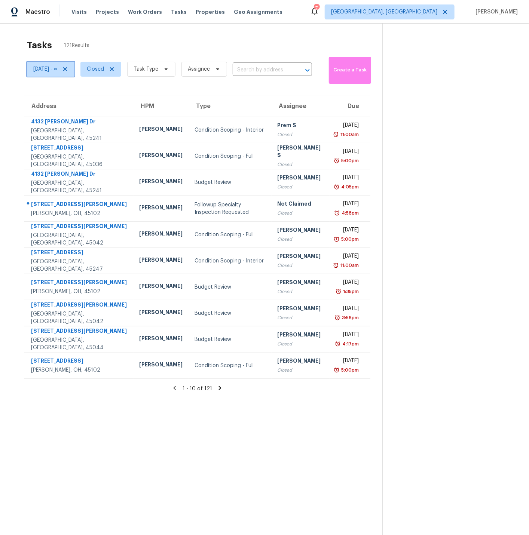
click at [67, 68] on icon at bounding box center [65, 69] width 4 height 4
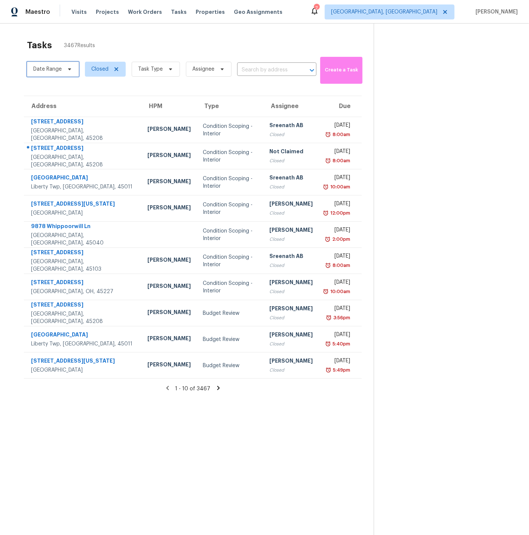
scroll to position [0, 0]
